Goal: Information Seeking & Learning: Learn about a topic

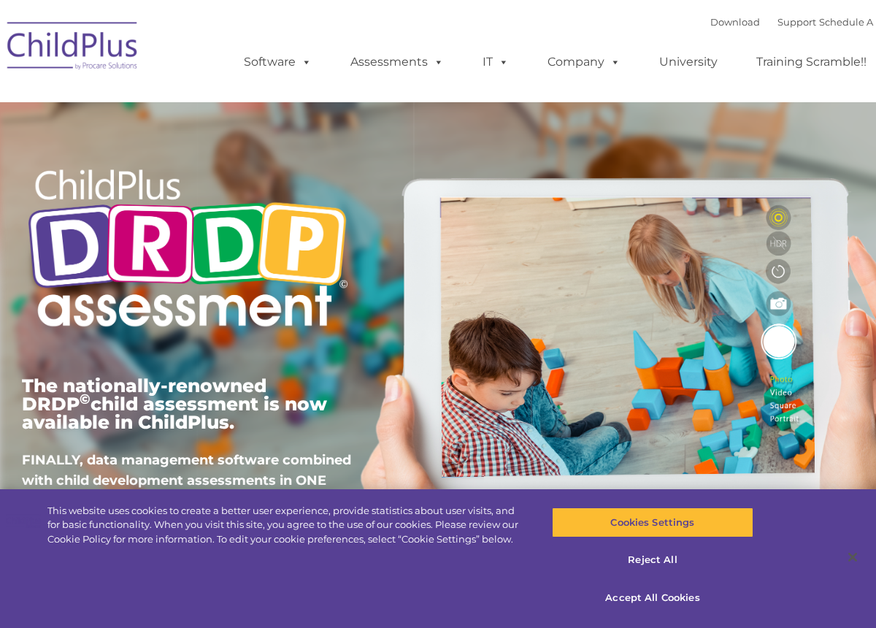
type input ""
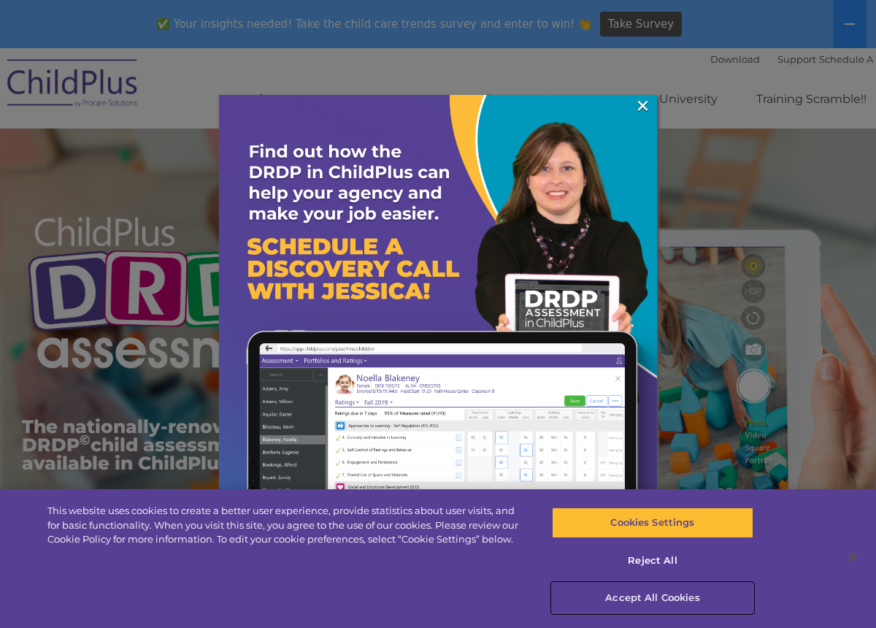
click at [660, 597] on button "Accept All Cookies" at bounding box center [652, 598] width 201 height 31
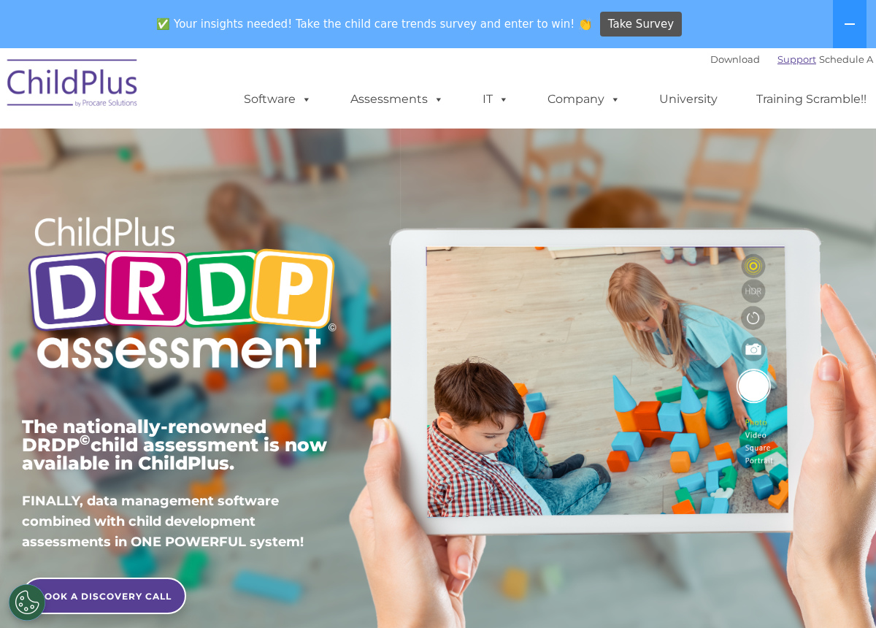
click at [785, 61] on link "Support" at bounding box center [796, 59] width 39 height 12
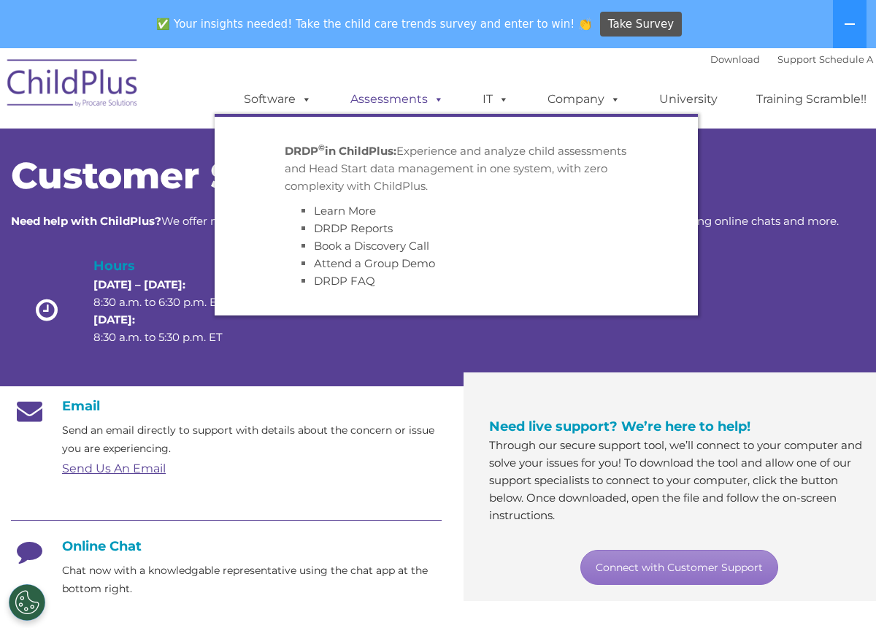
click at [376, 99] on link "Assessments" at bounding box center [397, 99] width 123 height 29
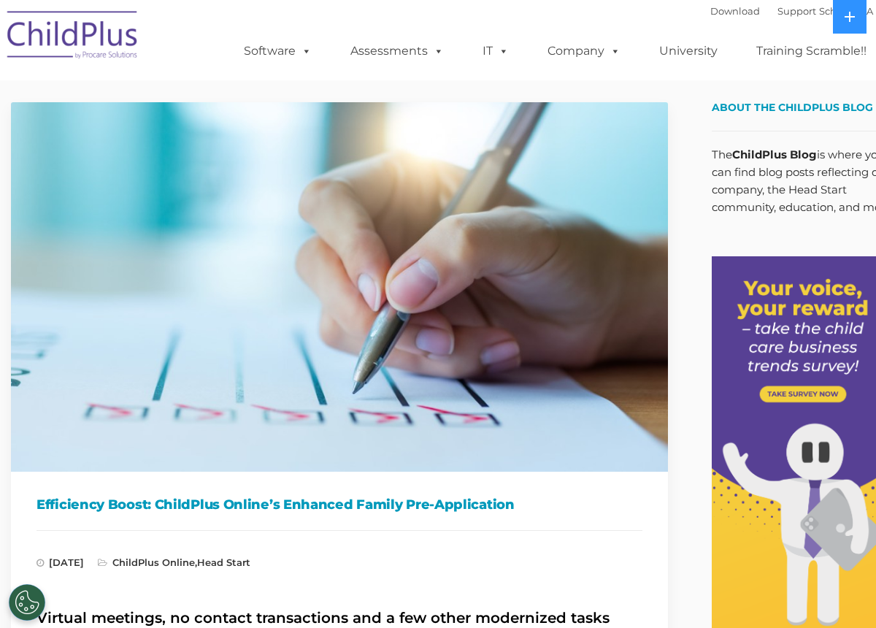
click at [161, 296] on img at bounding box center [339, 286] width 657 height 369
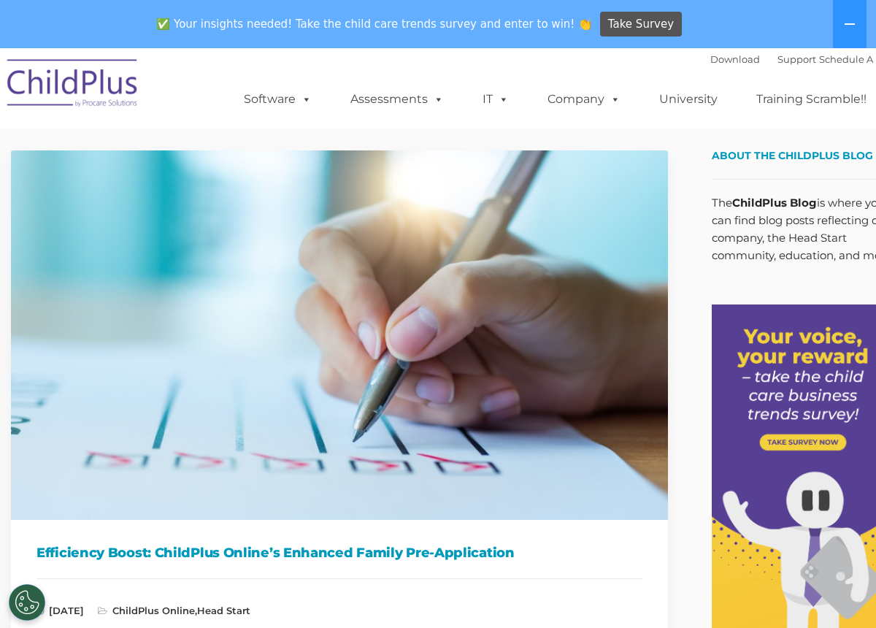
click at [458, 217] on img at bounding box center [339, 334] width 657 height 369
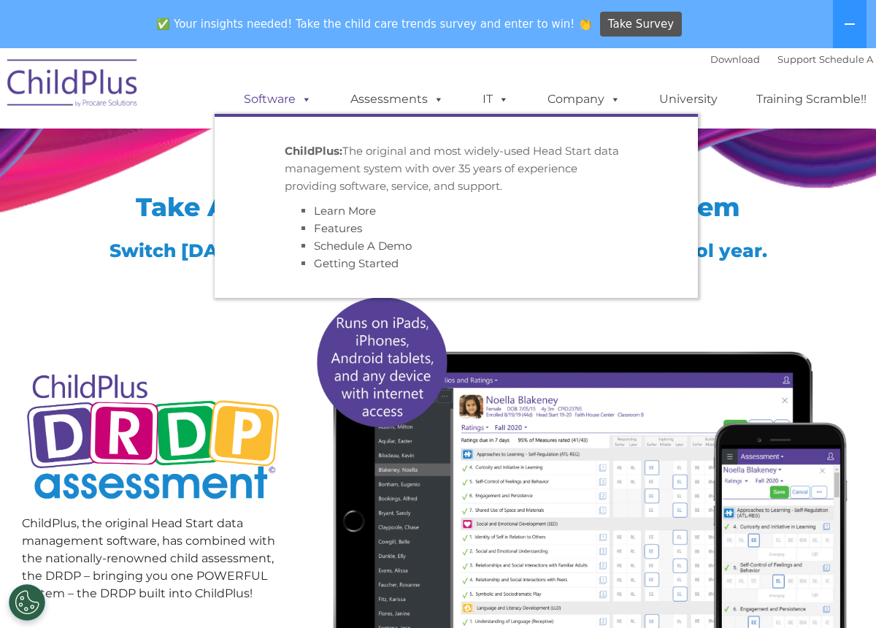
click at [301, 94] on span at bounding box center [304, 99] width 16 height 14
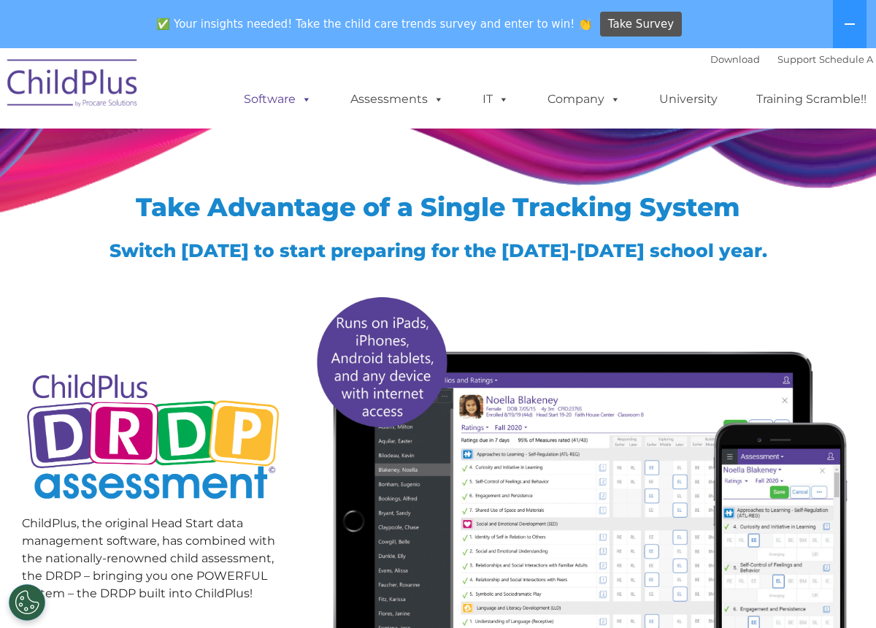
click at [301, 94] on span at bounding box center [304, 99] width 16 height 14
click at [84, 84] on img at bounding box center [73, 85] width 146 height 73
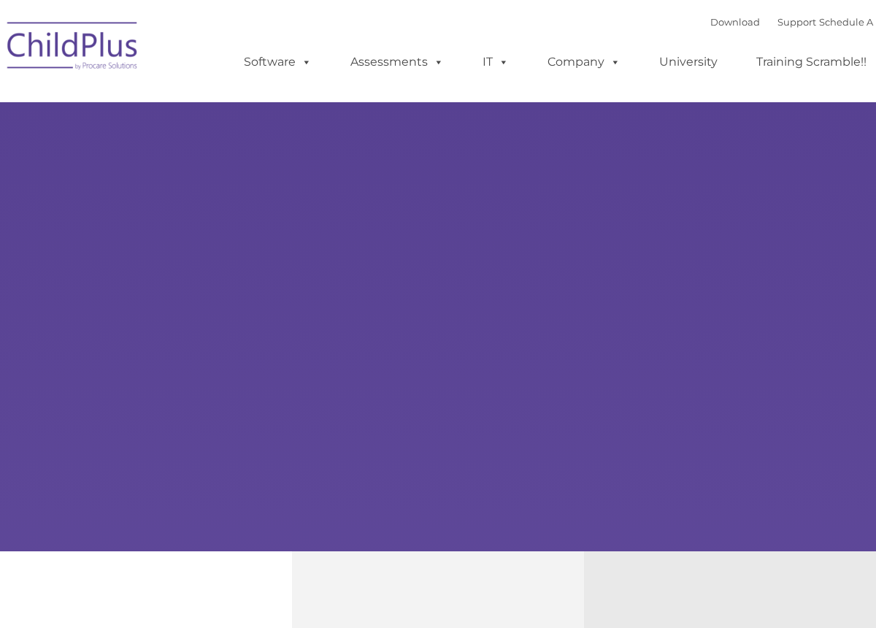
type input ""
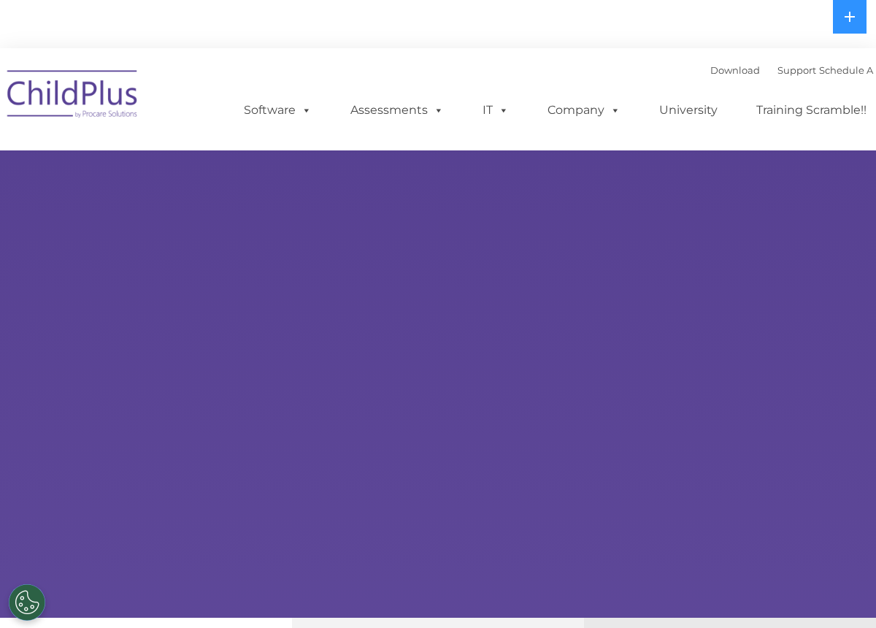
select select "MEDIUM"
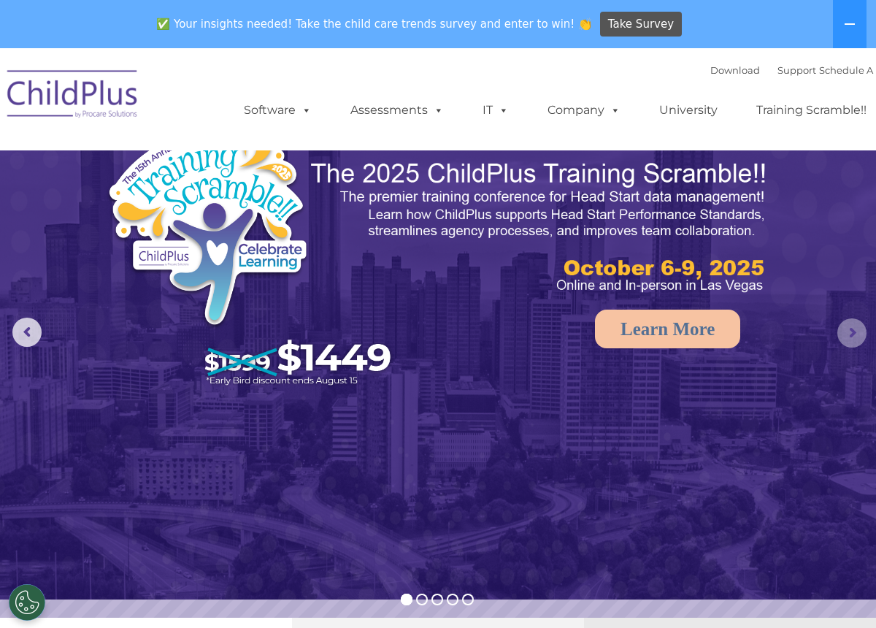
click at [848, 342] on rs-arrow at bounding box center [851, 332] width 29 height 29
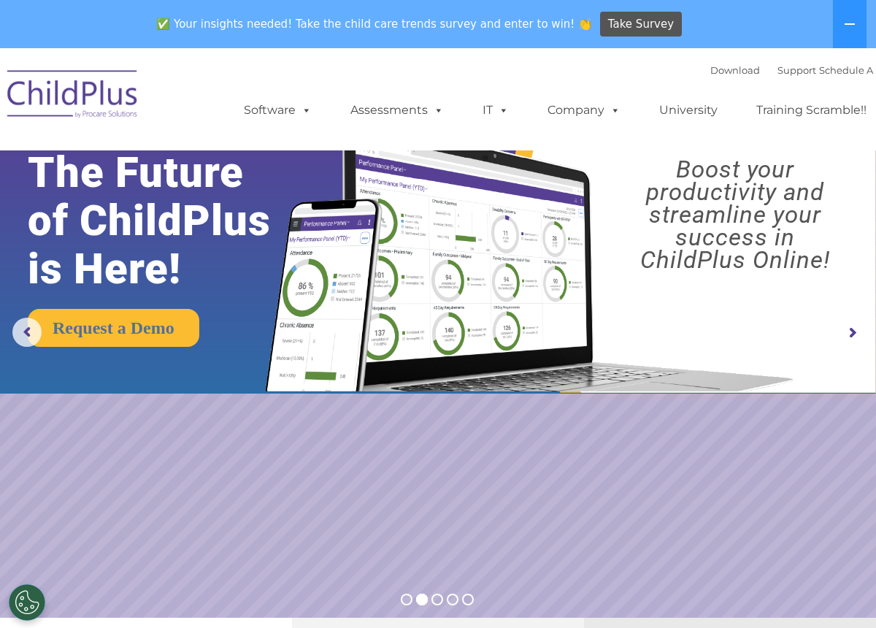
click at [848, 342] on rs-arrow at bounding box center [851, 332] width 29 height 29
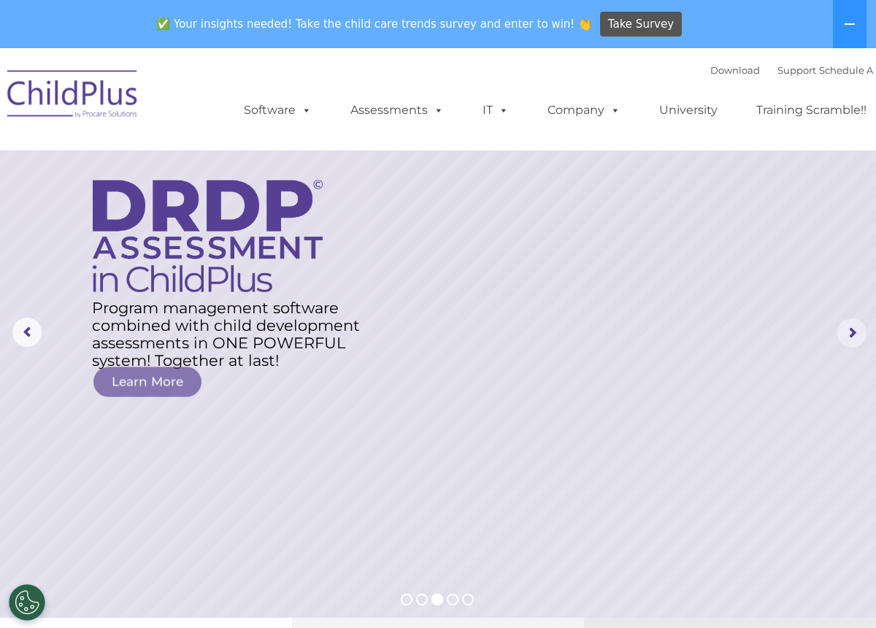
click at [848, 342] on rs-arrow at bounding box center [851, 332] width 29 height 29
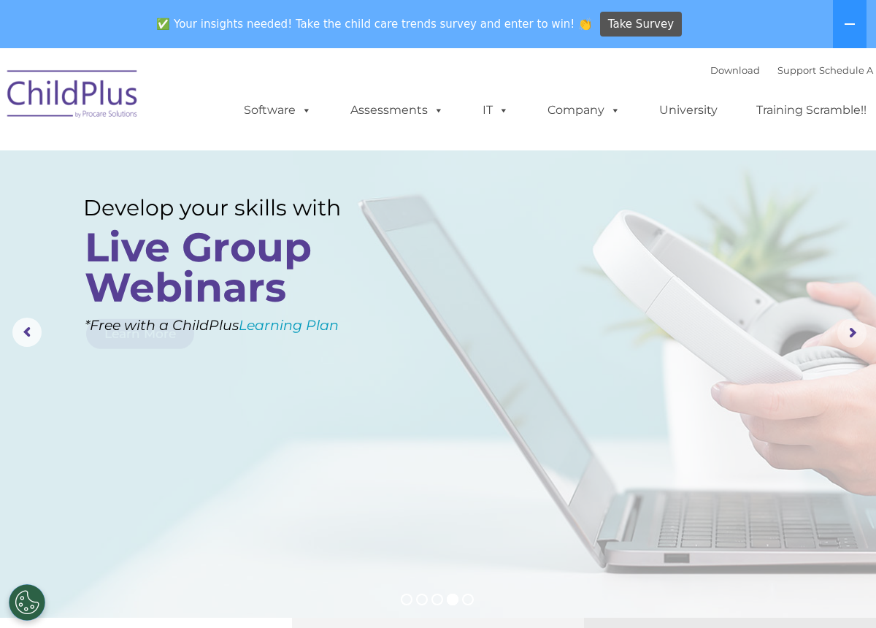
click at [848, 342] on rs-arrow at bounding box center [851, 332] width 29 height 29
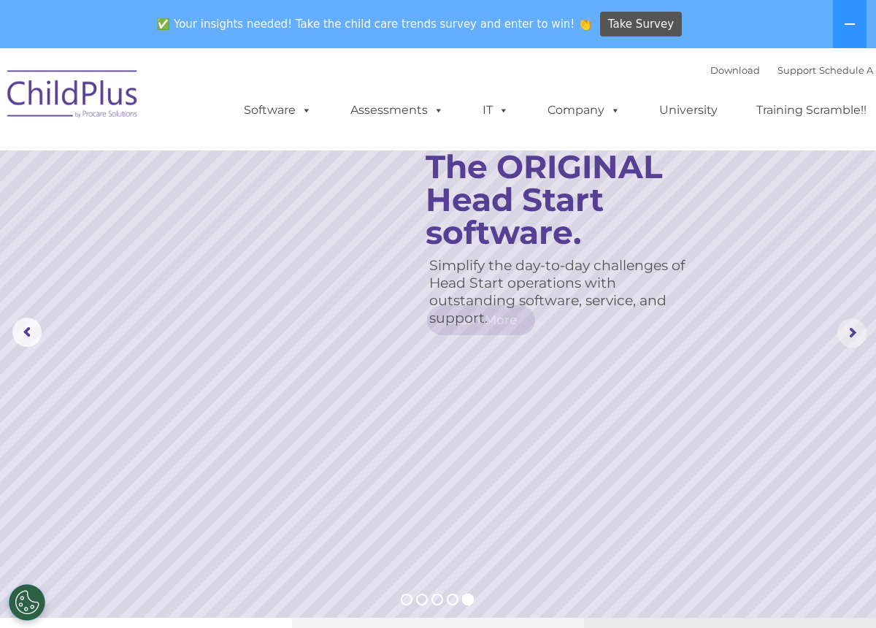
click at [848, 342] on rs-arrow at bounding box center [851, 332] width 29 height 29
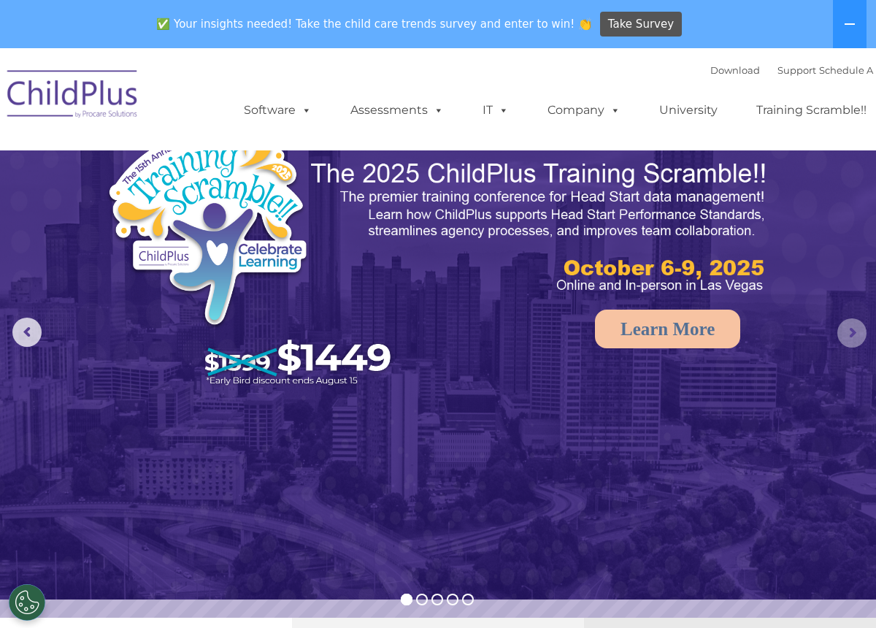
click at [848, 342] on rs-arrow at bounding box center [851, 332] width 29 height 29
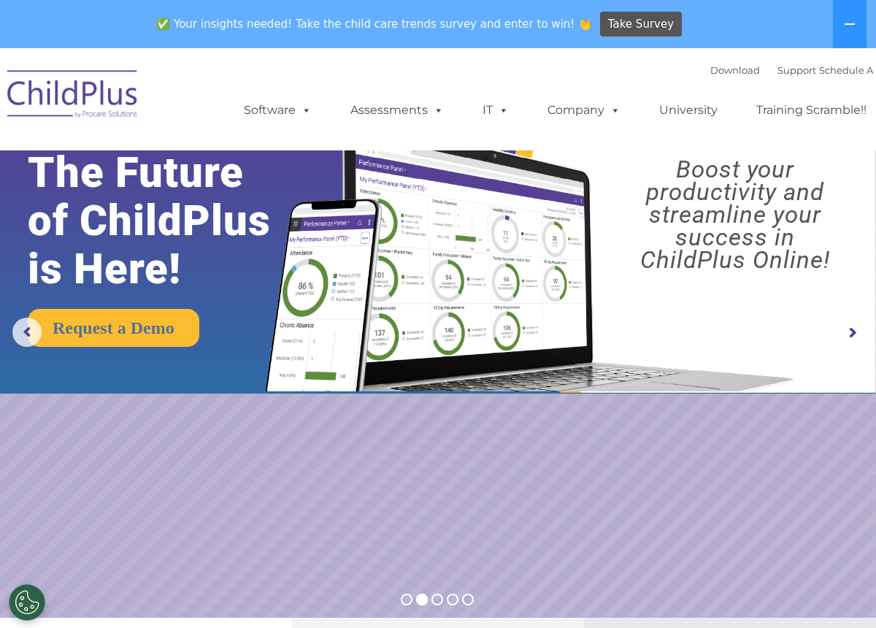
click at [846, 336] on rs-arrow at bounding box center [851, 332] width 29 height 29
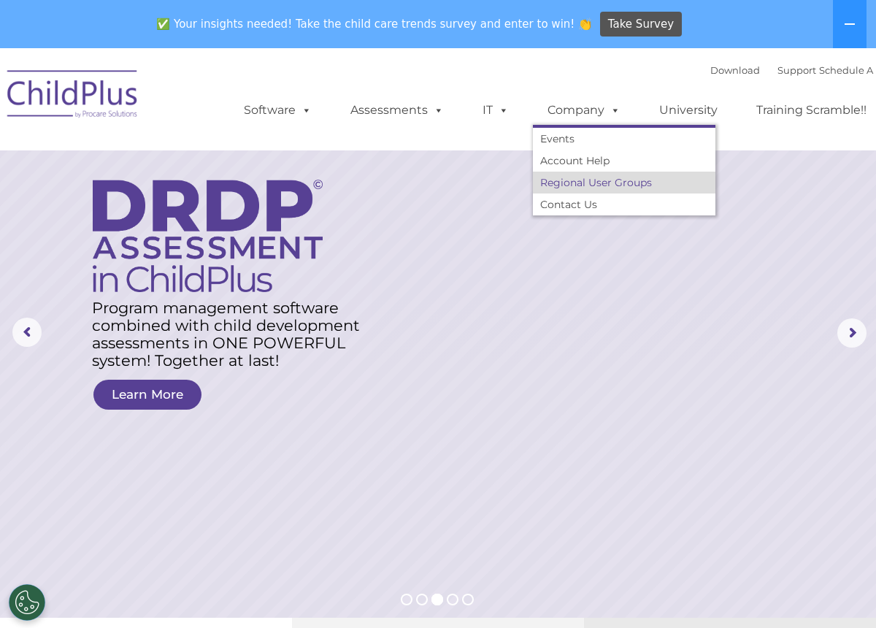
click at [574, 188] on link "Regional User Groups" at bounding box center [624, 183] width 183 height 22
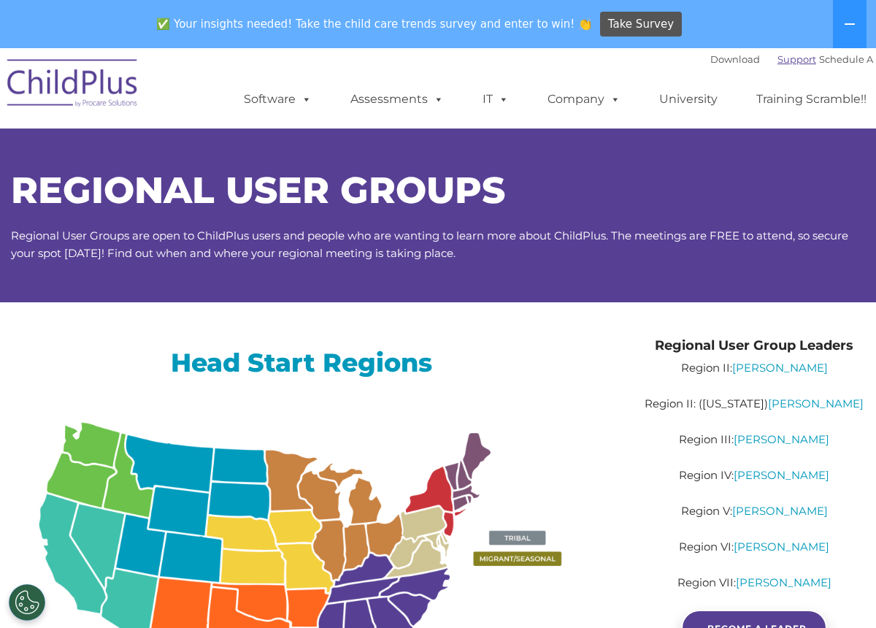
click at [777, 61] on link "Support" at bounding box center [796, 59] width 39 height 12
click at [861, 23] on button at bounding box center [850, 24] width 34 height 48
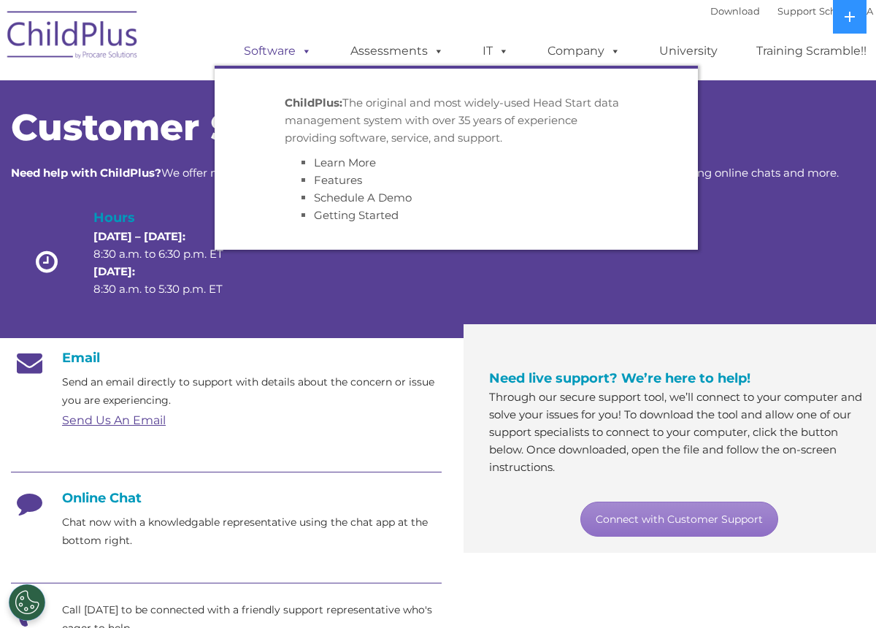
click at [278, 58] on link "Software" at bounding box center [277, 51] width 97 height 29
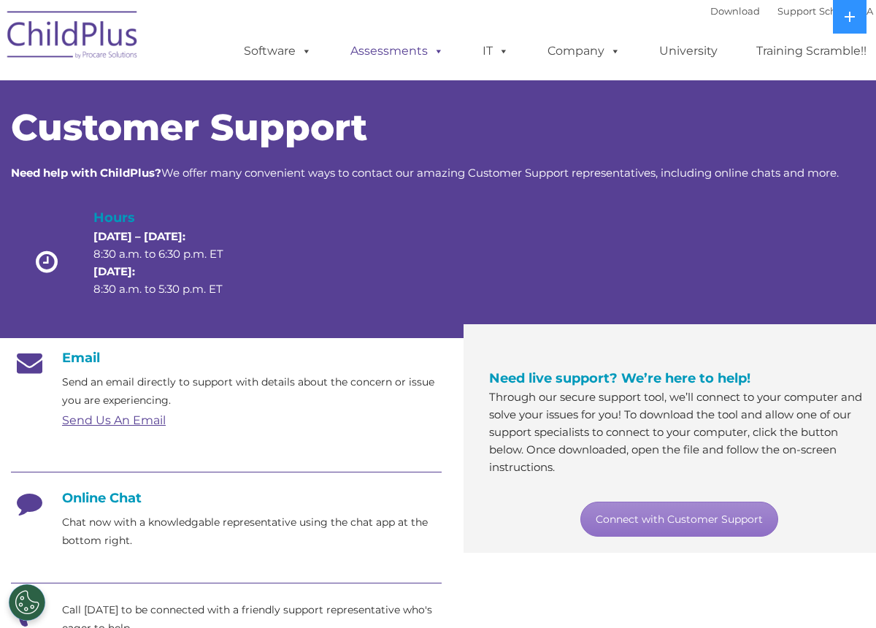
click at [381, 49] on link "Assessments" at bounding box center [397, 51] width 123 height 29
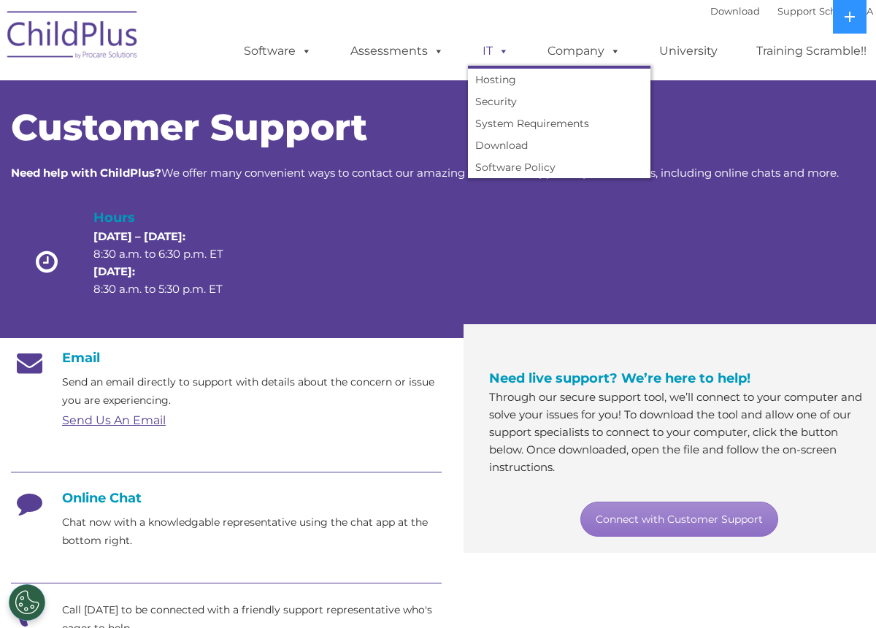
click at [485, 52] on link "IT" at bounding box center [495, 51] width 55 height 29
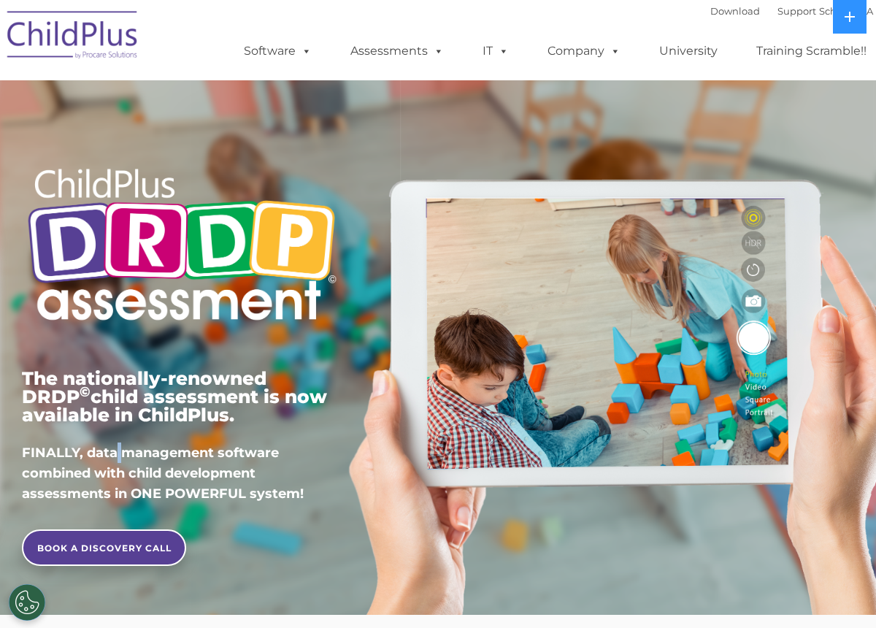
click at [114, 456] on span "FINALLY, data management software combined with child development assessments i…" at bounding box center [163, 473] width 282 height 57
